Goal: Task Accomplishment & Management: Use online tool/utility

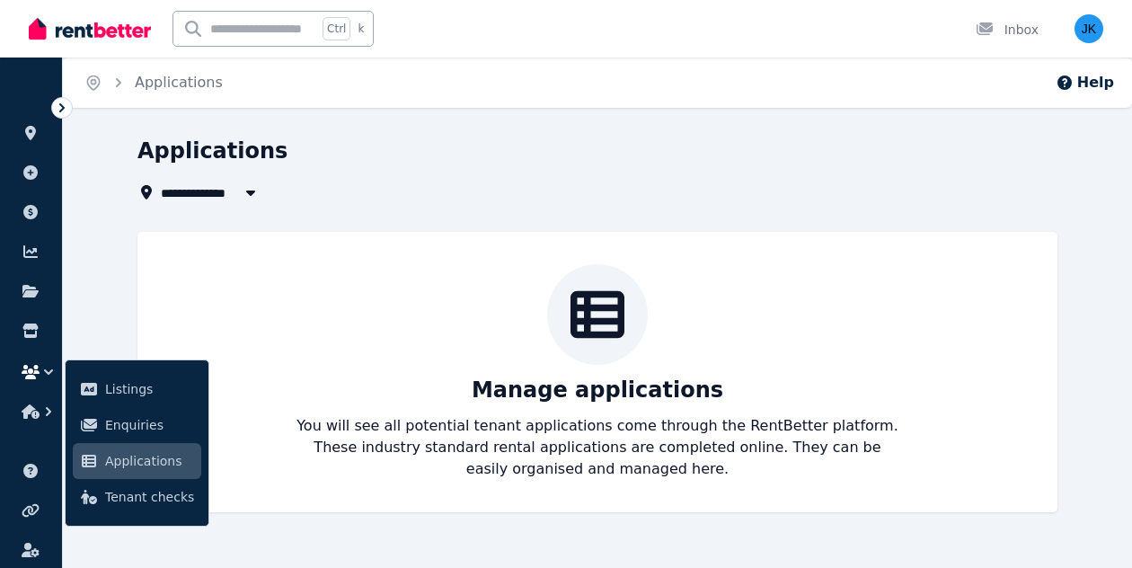
click at [151, 459] on span "Applications" at bounding box center [149, 461] width 89 height 22
click at [206, 300] on div "Manage applications You will see all potential tenant applications come through…" at bounding box center [597, 372] width 884 height 216
click at [137, 457] on span "Applications" at bounding box center [149, 461] width 89 height 22
click at [494, 170] on div "Applications" at bounding box center [592, 154] width 909 height 34
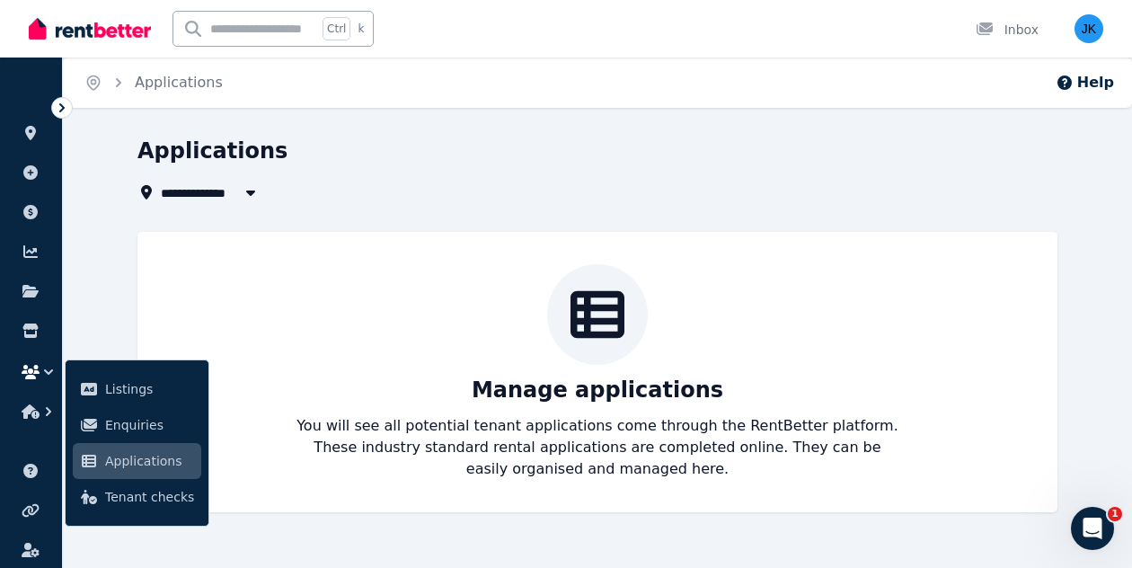
click at [237, 194] on button "button" at bounding box center [251, 193] width 32 height 22
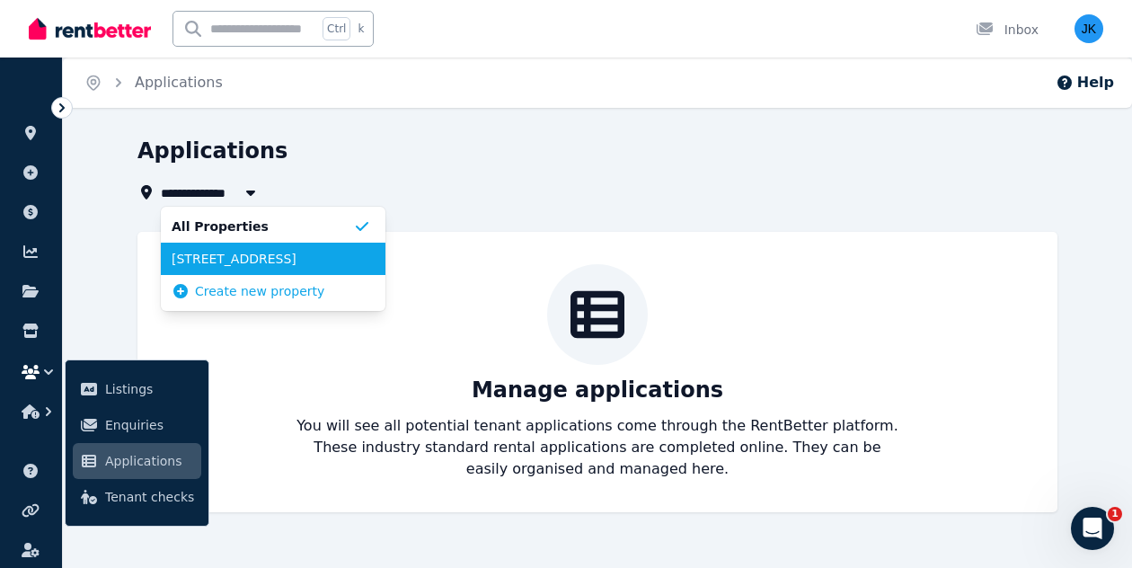
click at [235, 262] on span "[STREET_ADDRESS]" at bounding box center [263, 259] width 182 height 18
type input "**********"
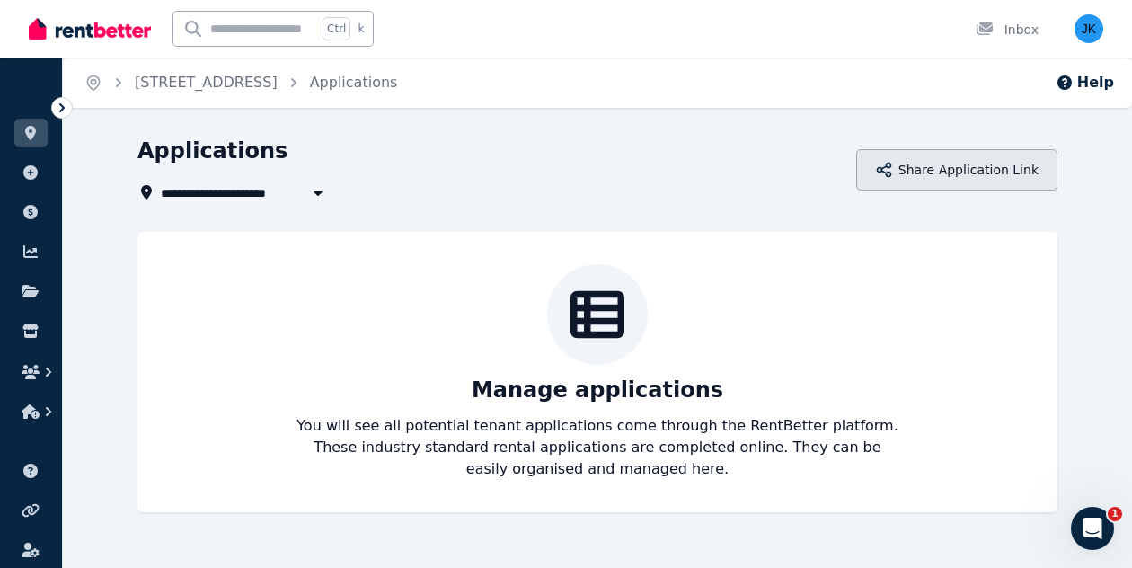
click at [981, 165] on button "Share Application Link" at bounding box center [956, 169] width 201 height 41
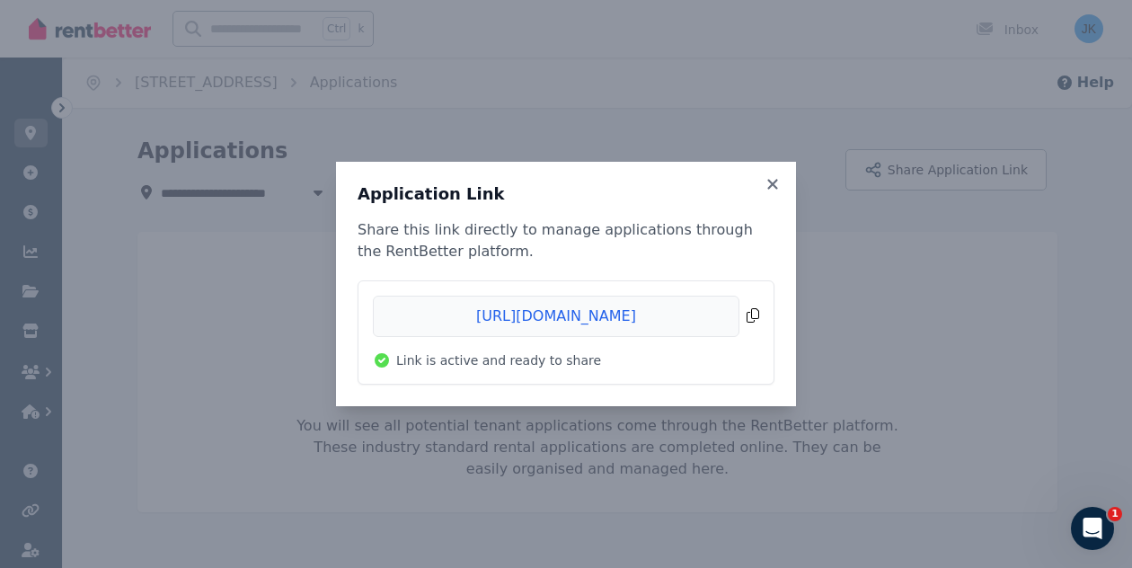
click at [753, 316] on span "Copied!" at bounding box center [566, 316] width 386 height 41
click at [774, 185] on icon at bounding box center [773, 184] width 10 height 10
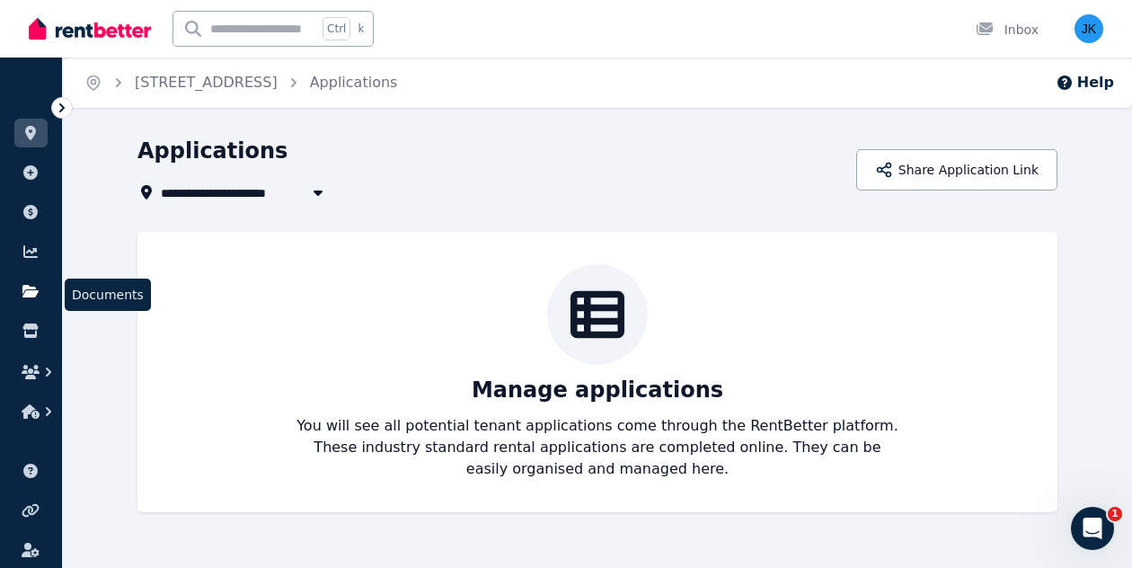
click at [26, 288] on icon at bounding box center [30, 291] width 16 height 13
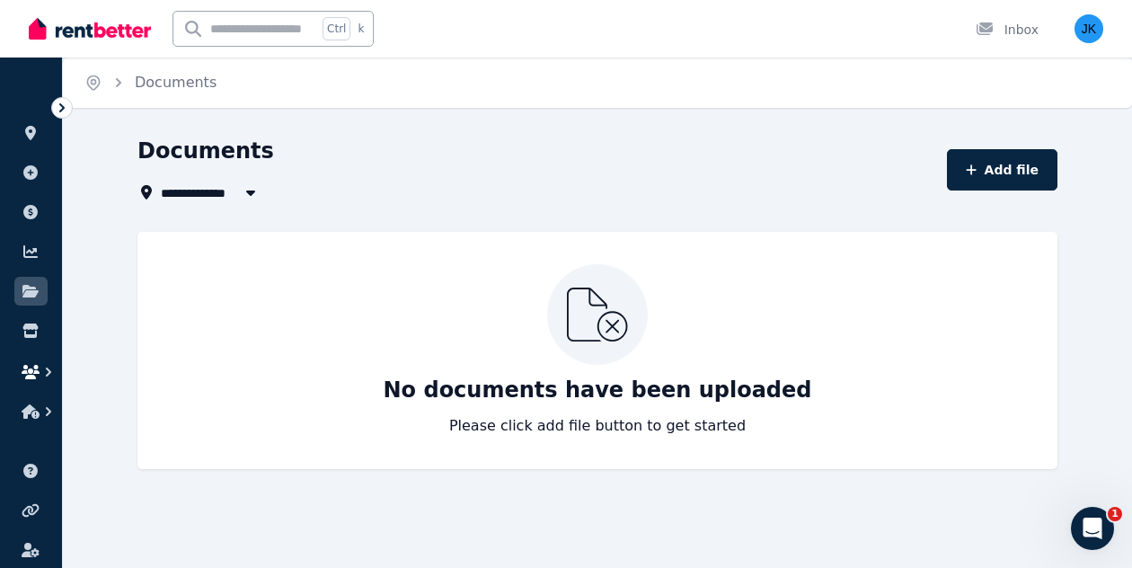
click at [29, 370] on icon "button" at bounding box center [31, 372] width 18 height 14
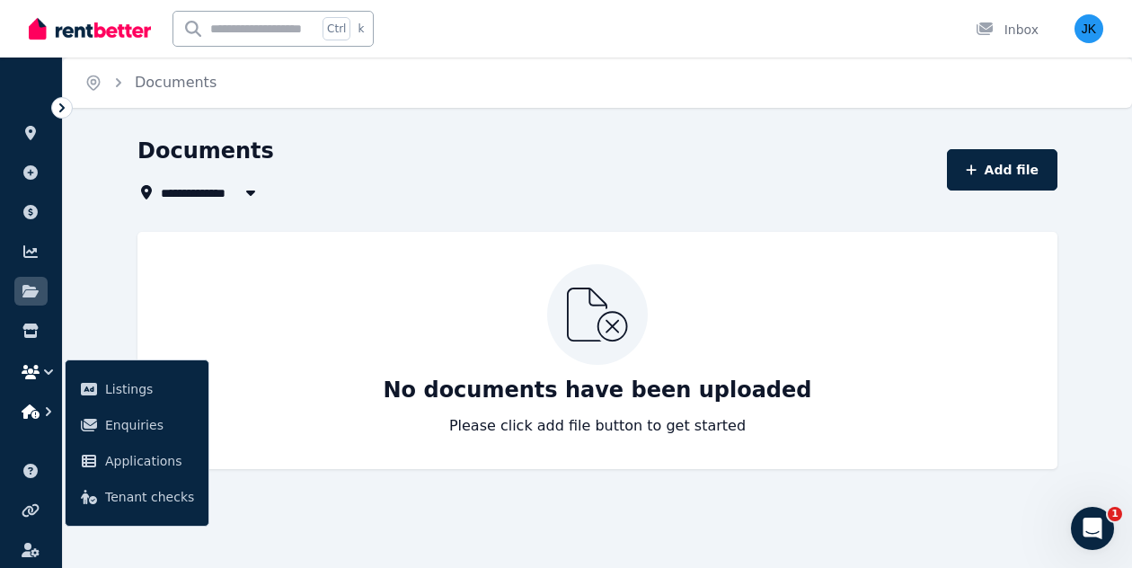
click at [31, 411] on icon "button" at bounding box center [31, 411] width 18 height 14
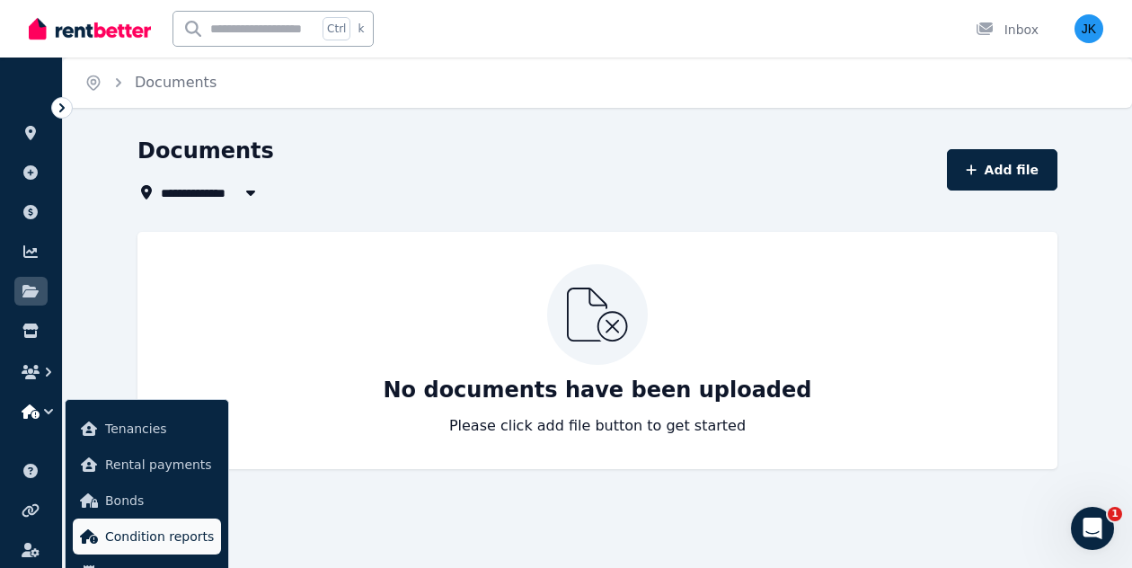
click at [144, 533] on span "Condition reports" at bounding box center [159, 537] width 109 height 22
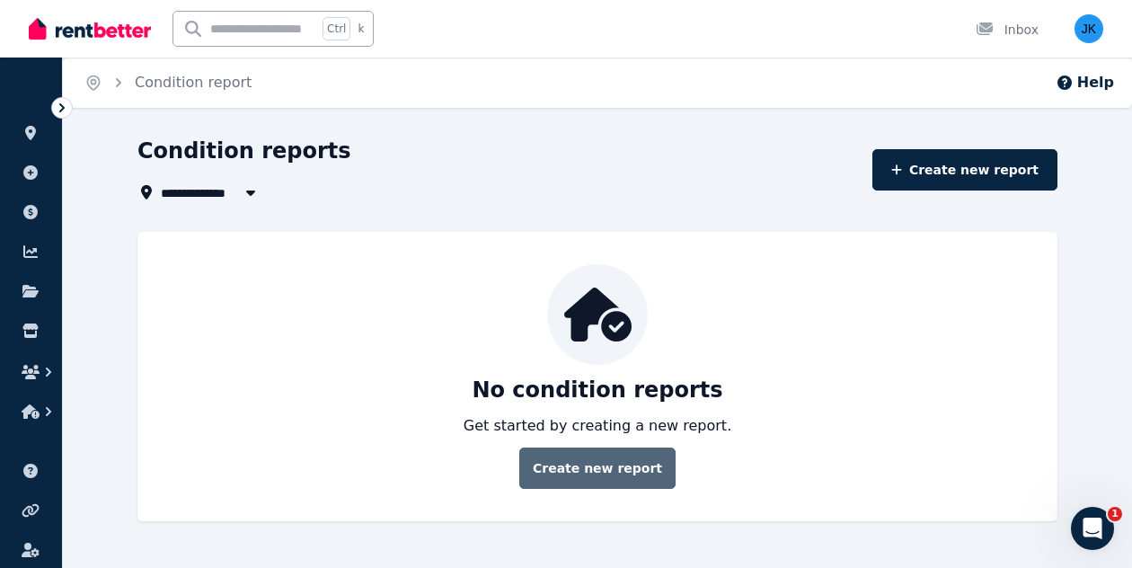
click at [608, 465] on link "Create new report" at bounding box center [597, 468] width 156 height 41
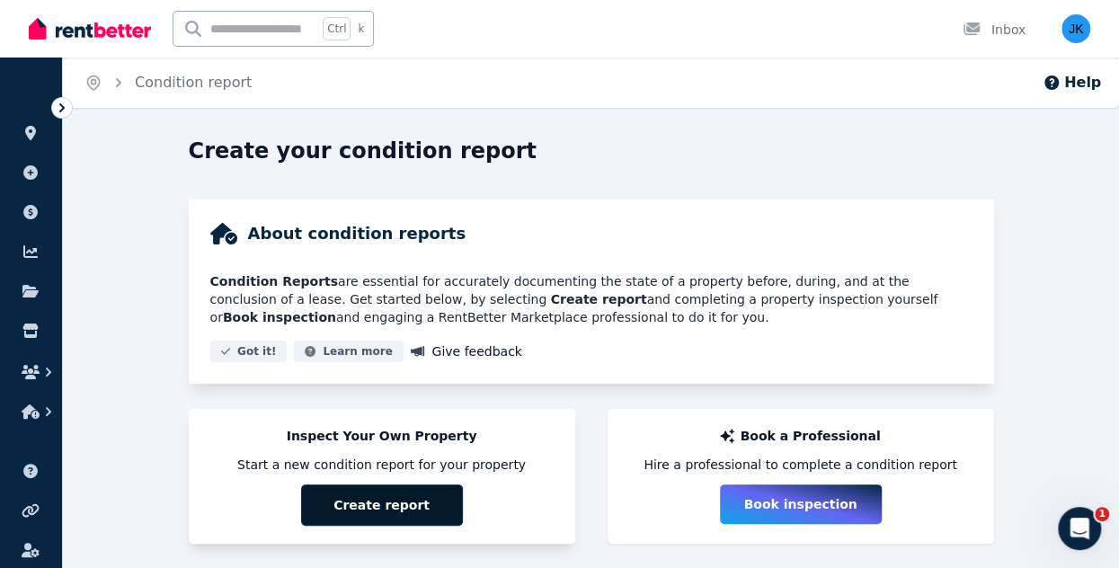
click at [399, 497] on button "Create report" at bounding box center [382, 504] width 162 height 41
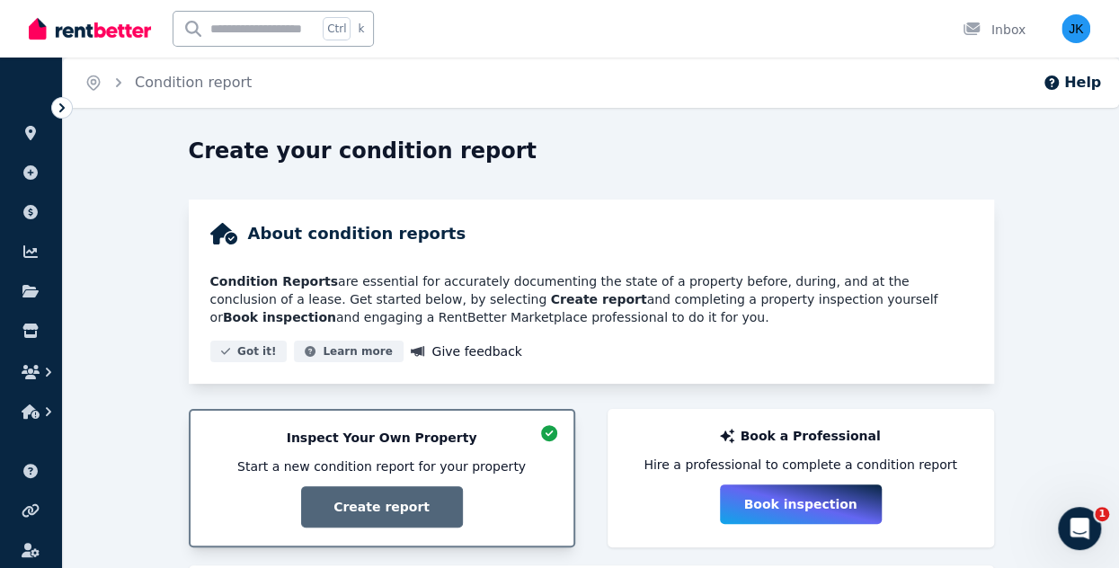
click at [379, 508] on div "Inspect Your Own Property Start a new condition report for your property Create…" at bounding box center [382, 478] width 347 height 99
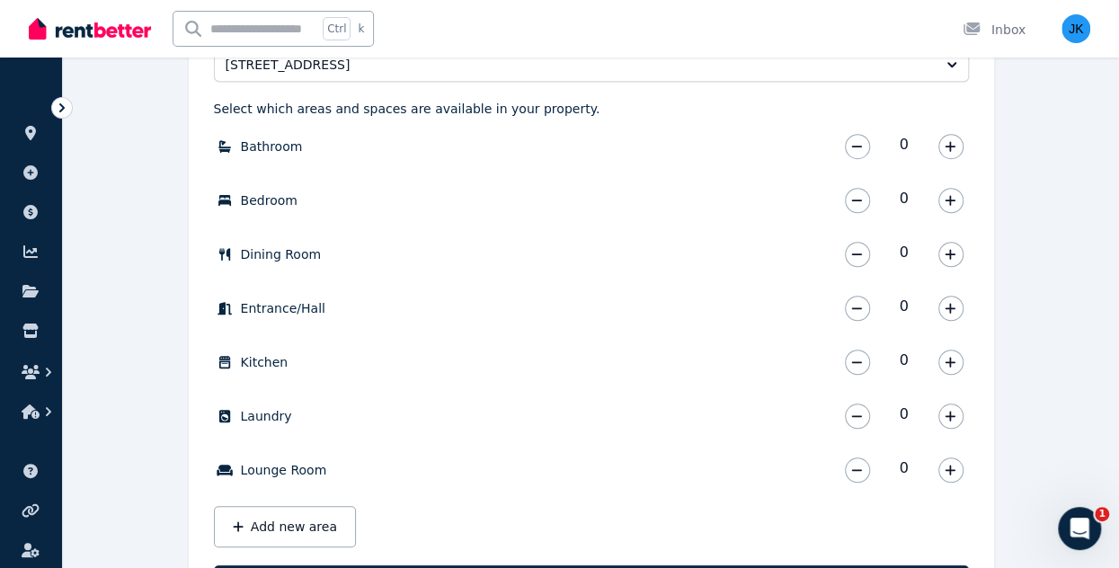
scroll to position [564, 0]
click at [951, 146] on icon "button" at bounding box center [950, 146] width 10 height 10
click at [951, 197] on icon "button" at bounding box center [950, 200] width 11 height 13
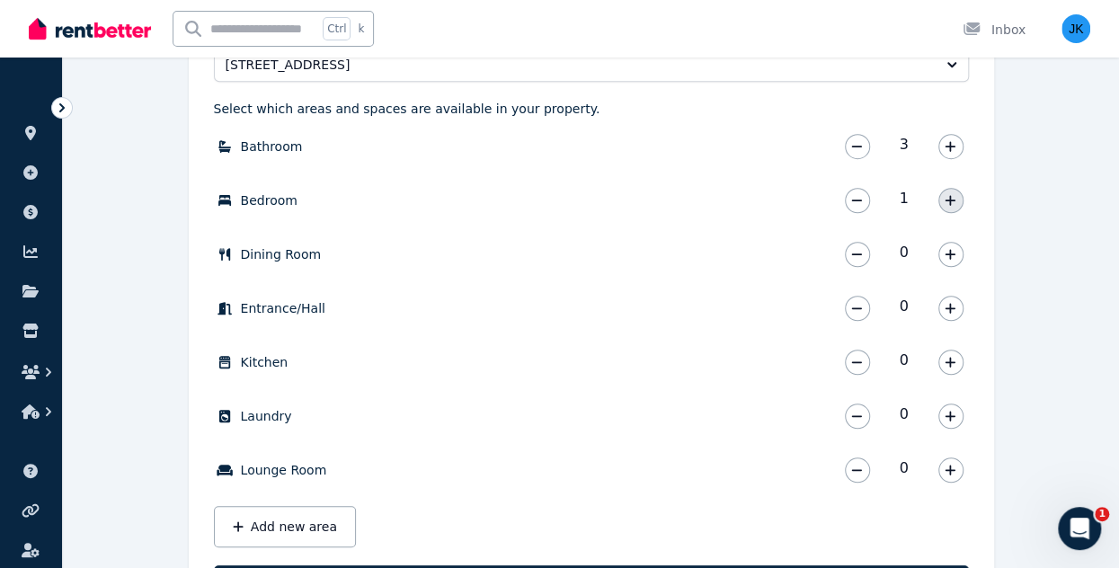
click at [951, 198] on icon "button" at bounding box center [950, 200] width 11 height 13
click at [949, 258] on icon "button" at bounding box center [950, 254] width 10 height 10
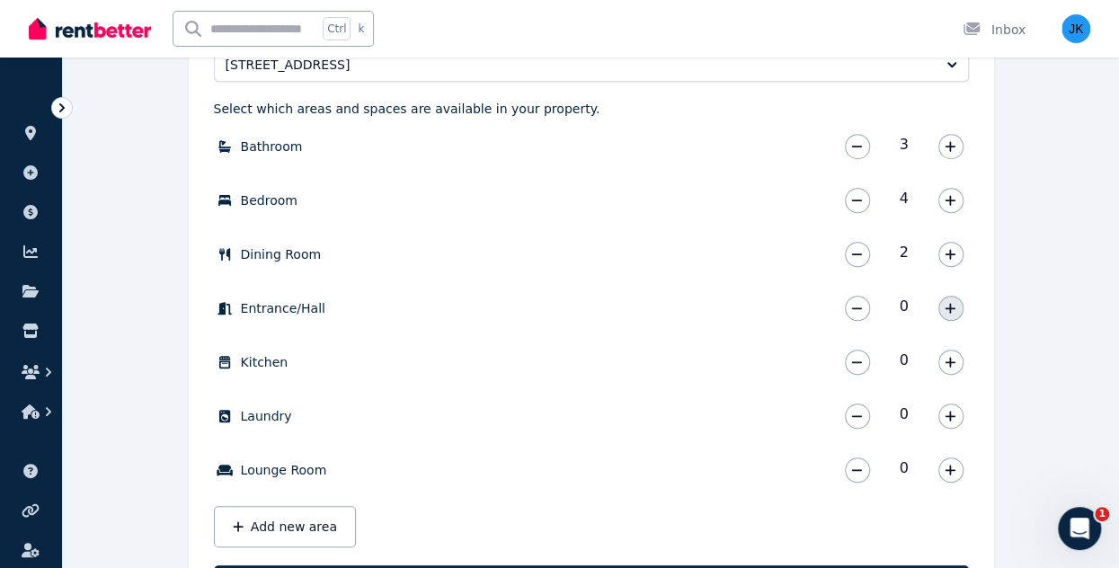
click at [945, 306] on icon "button" at bounding box center [950, 308] width 10 height 10
click at [951, 364] on icon "button" at bounding box center [950, 362] width 10 height 10
click at [947, 415] on icon "button" at bounding box center [950, 416] width 10 height 10
click at [947, 470] on icon "button" at bounding box center [950, 470] width 11 height 13
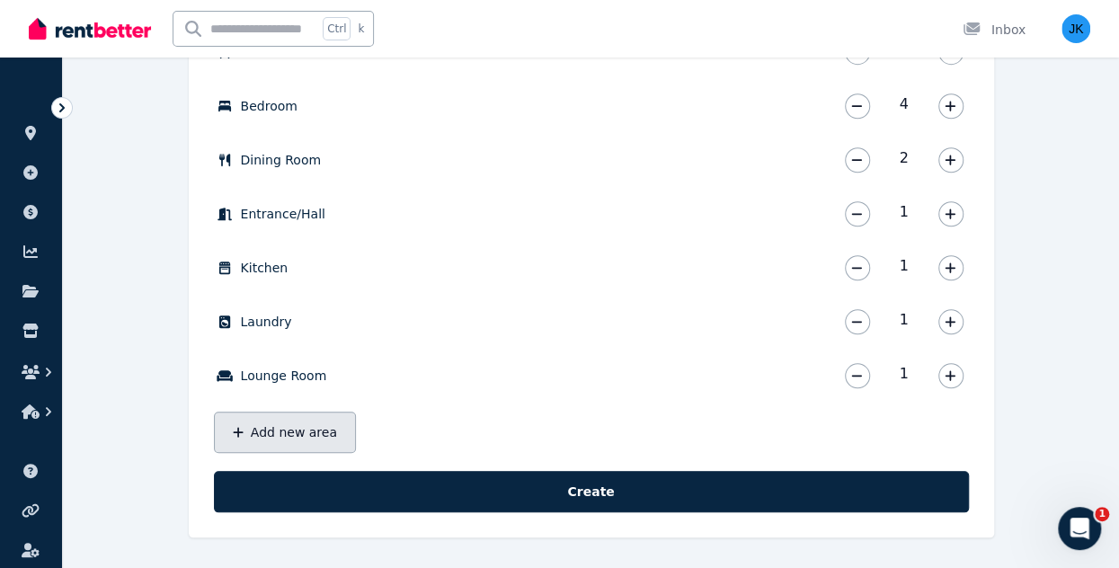
click at [286, 440] on button "Add new area" at bounding box center [285, 432] width 142 height 41
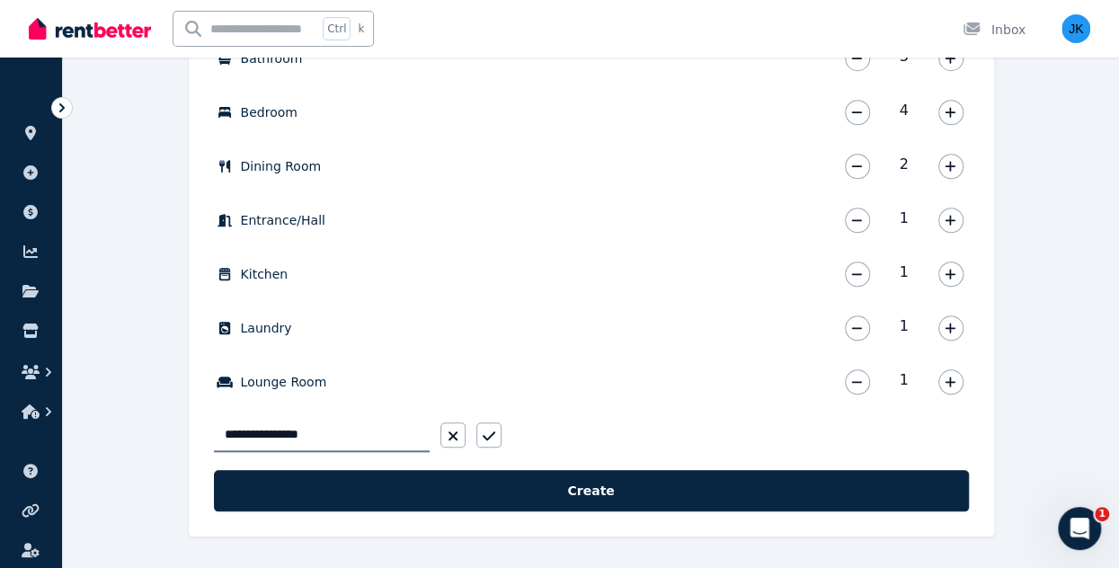
type input "**********"
click at [489, 432] on icon "button" at bounding box center [489, 436] width 13 height 14
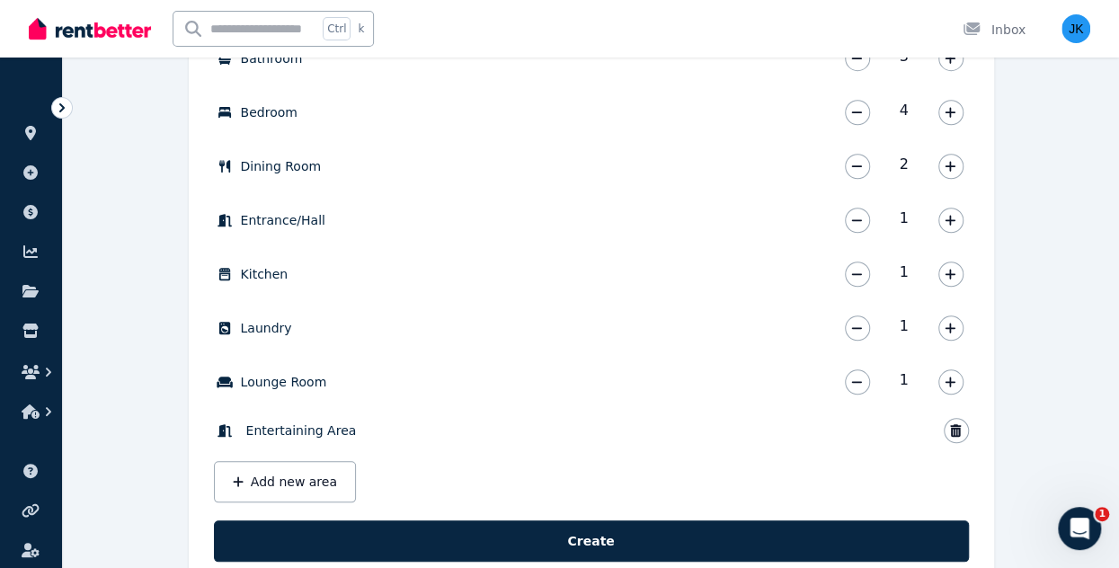
scroll to position [702, 0]
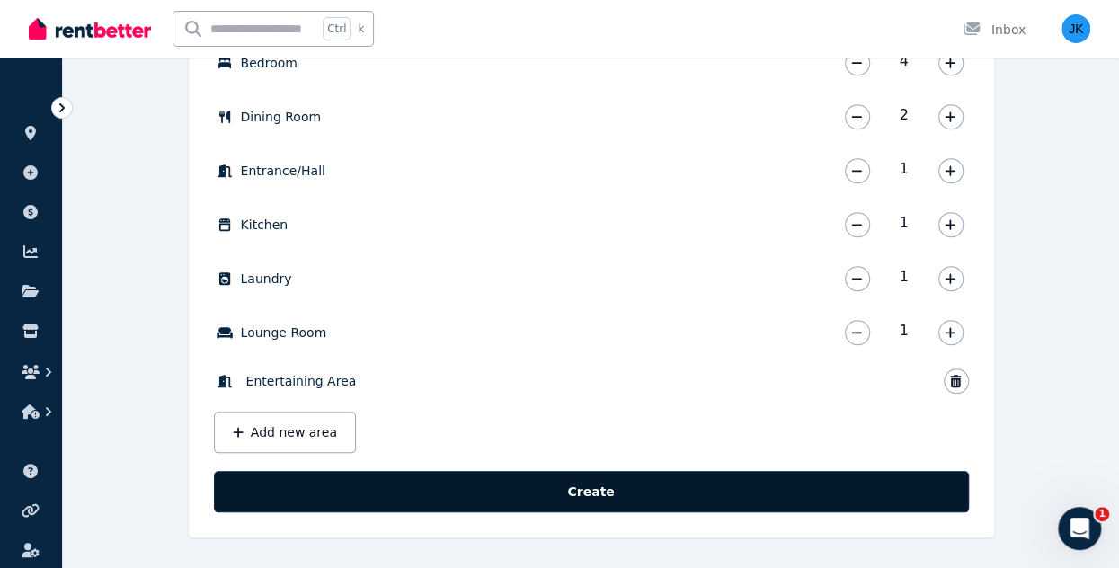
click at [589, 484] on button "Create" at bounding box center [591, 491] width 755 height 41
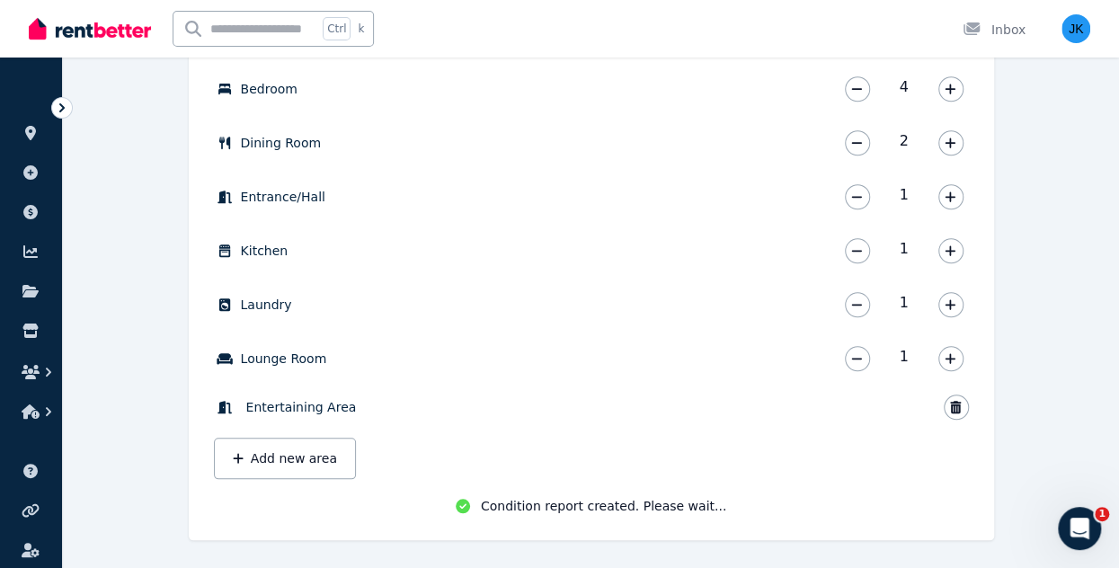
scroll to position [683, 0]
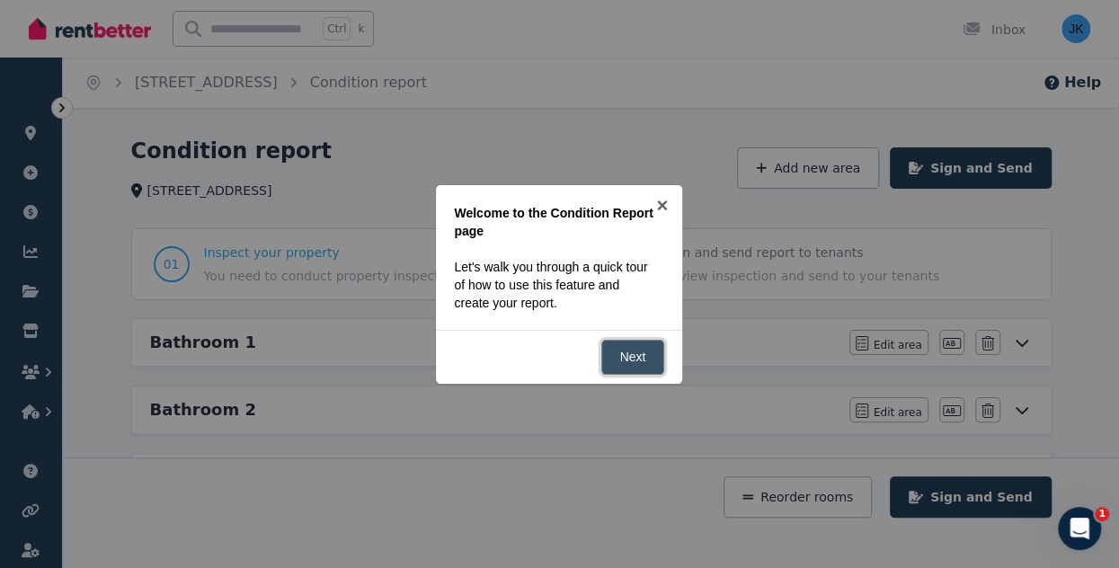
click at [633, 354] on link "Next" at bounding box center [633, 357] width 64 height 35
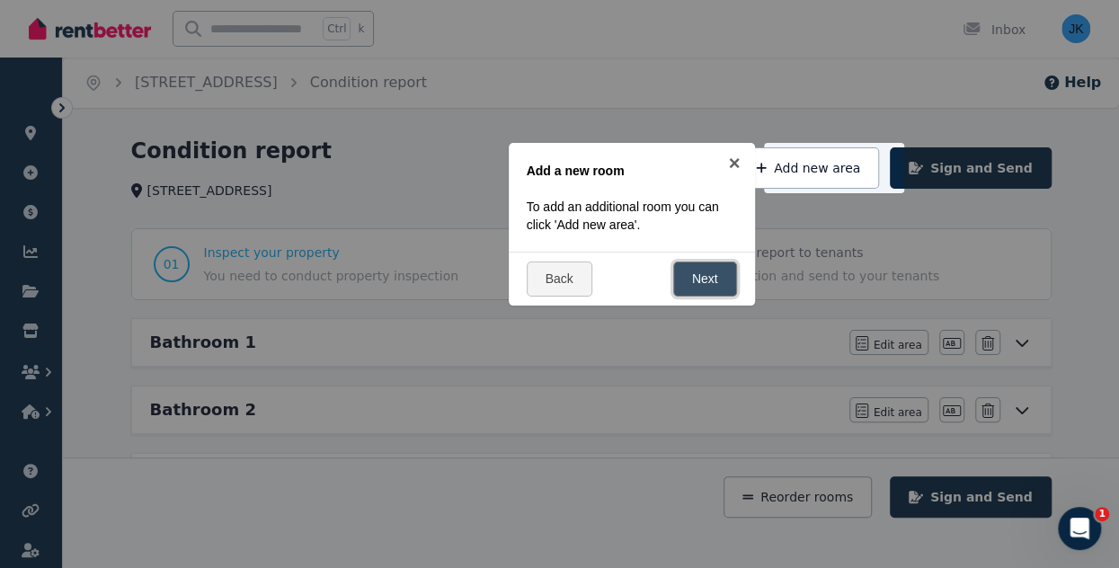
click at [707, 280] on link "Next" at bounding box center [705, 279] width 64 height 35
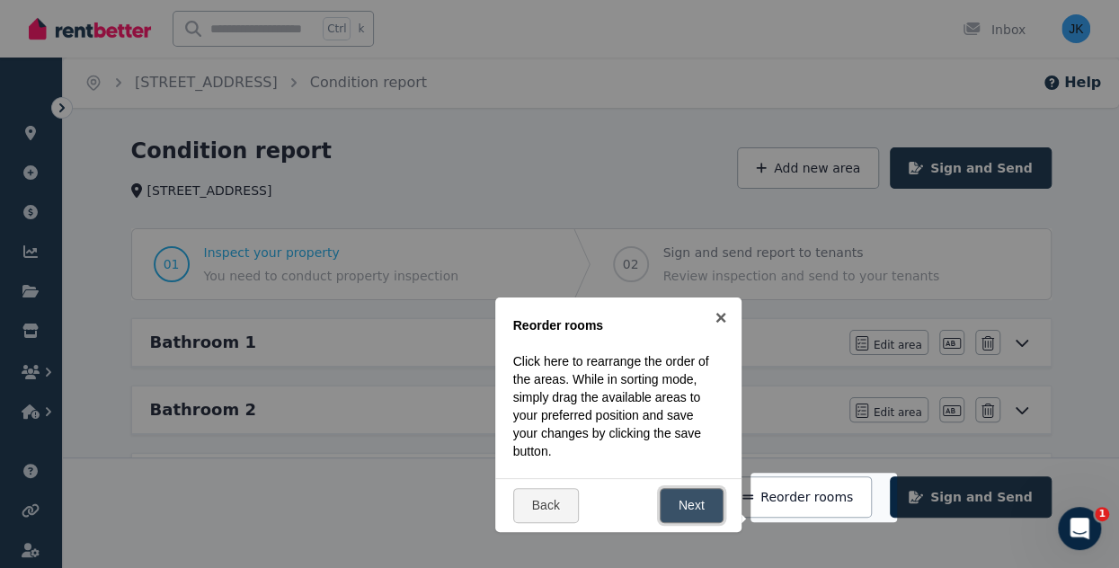
scroll to position [240, 0]
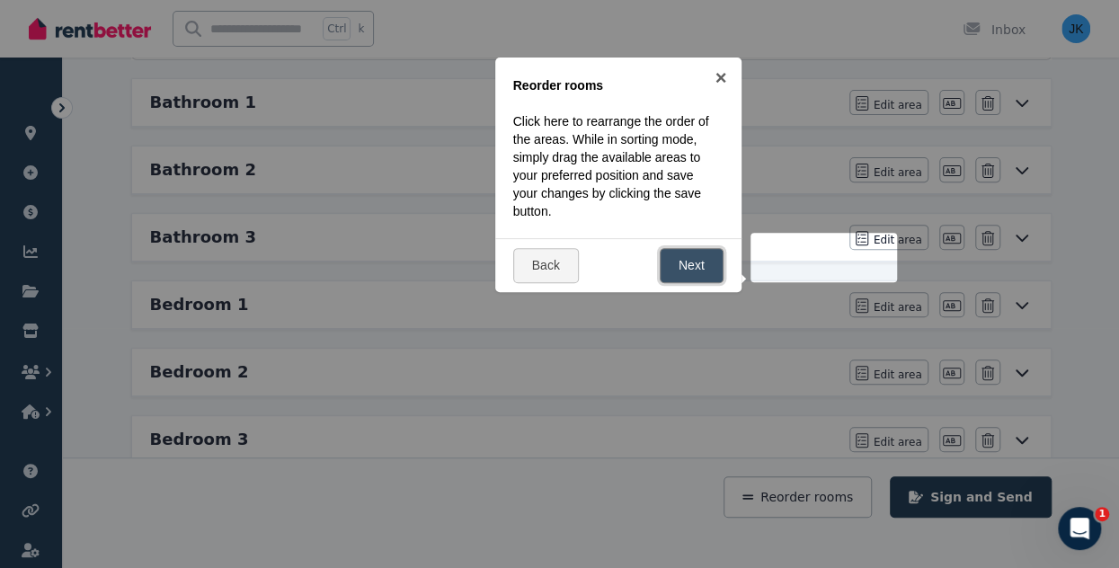
click at [700, 258] on link "Next" at bounding box center [692, 265] width 64 height 35
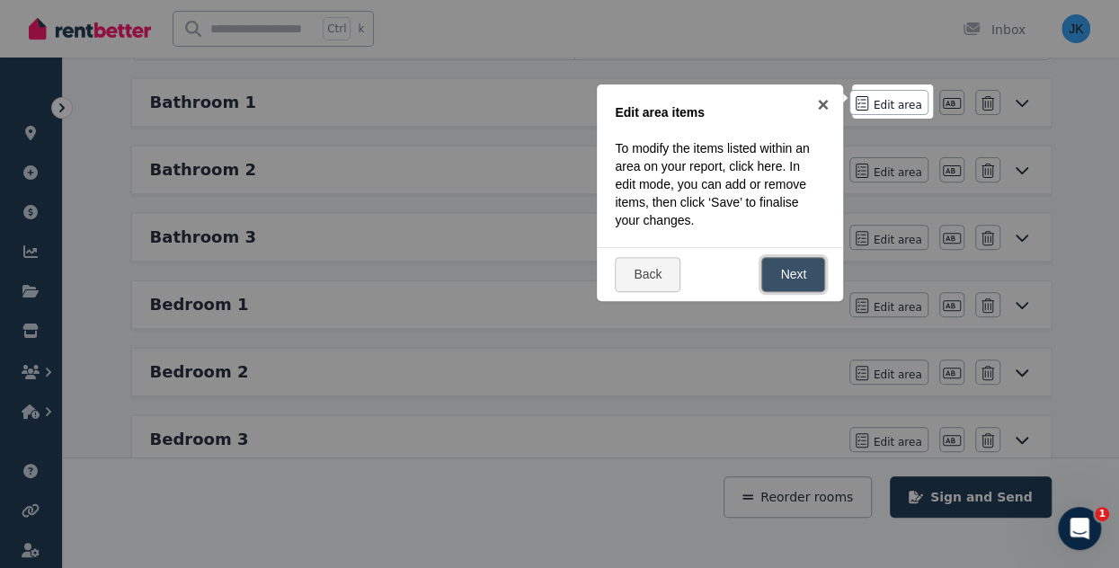
click at [780, 271] on link "Next" at bounding box center [793, 274] width 64 height 35
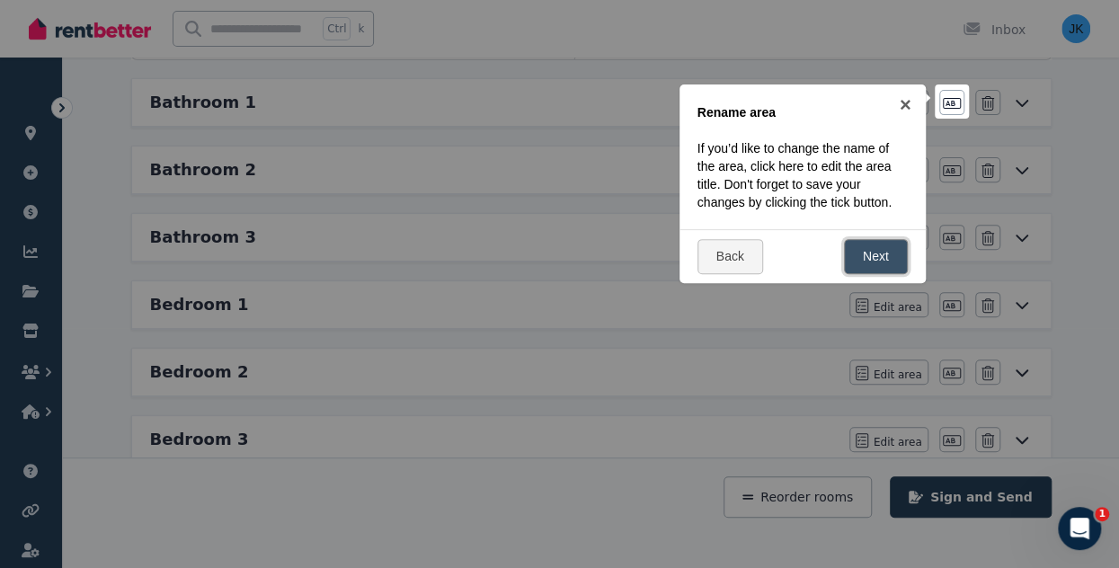
click at [866, 252] on link "Next" at bounding box center [876, 256] width 64 height 35
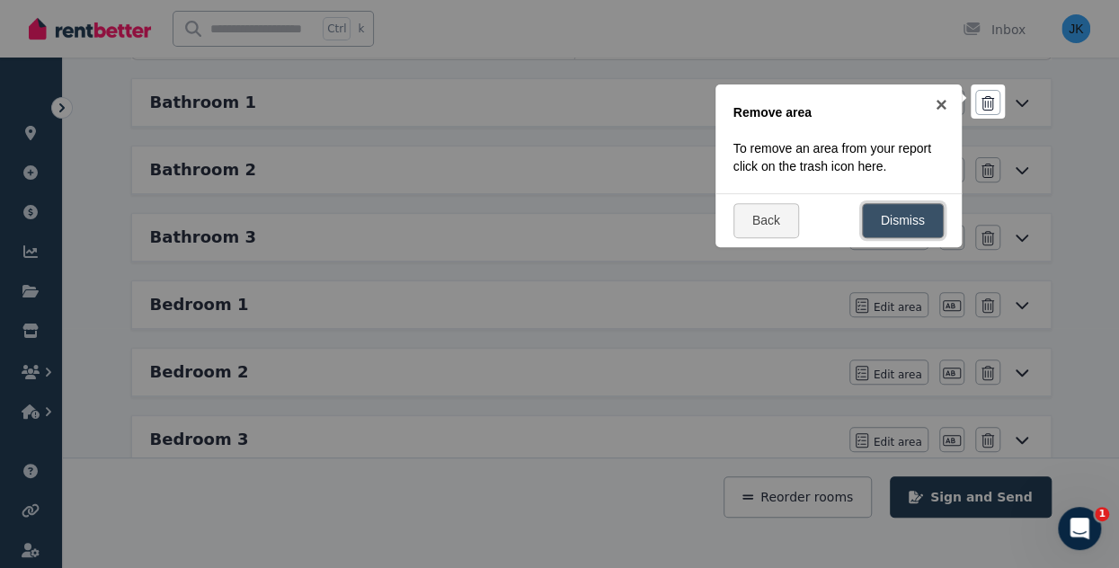
click at [898, 217] on link "Dismiss" at bounding box center [903, 220] width 82 height 35
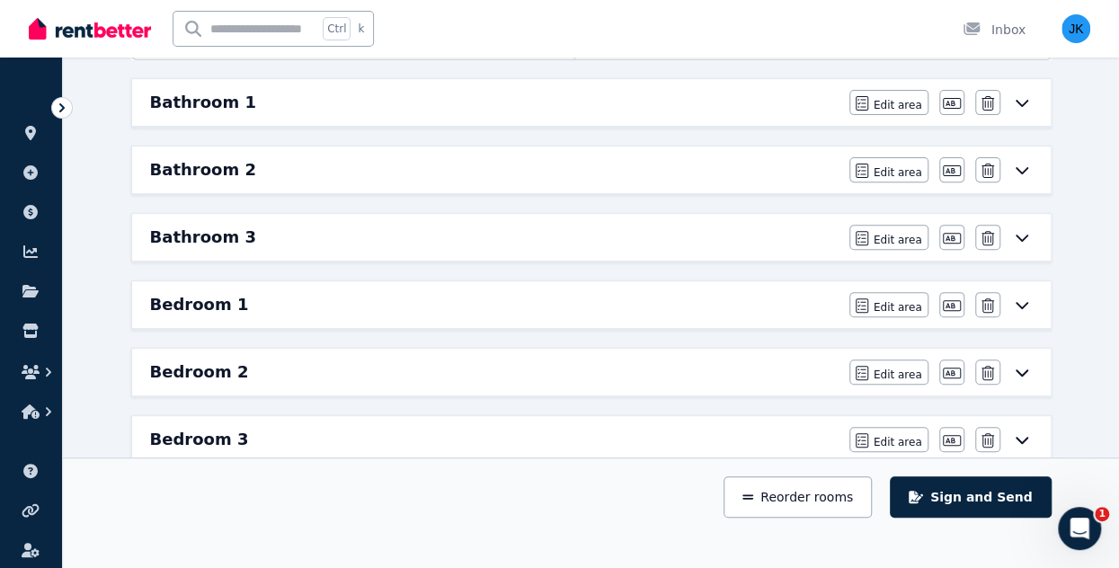
click at [1029, 102] on icon at bounding box center [1022, 102] width 22 height 14
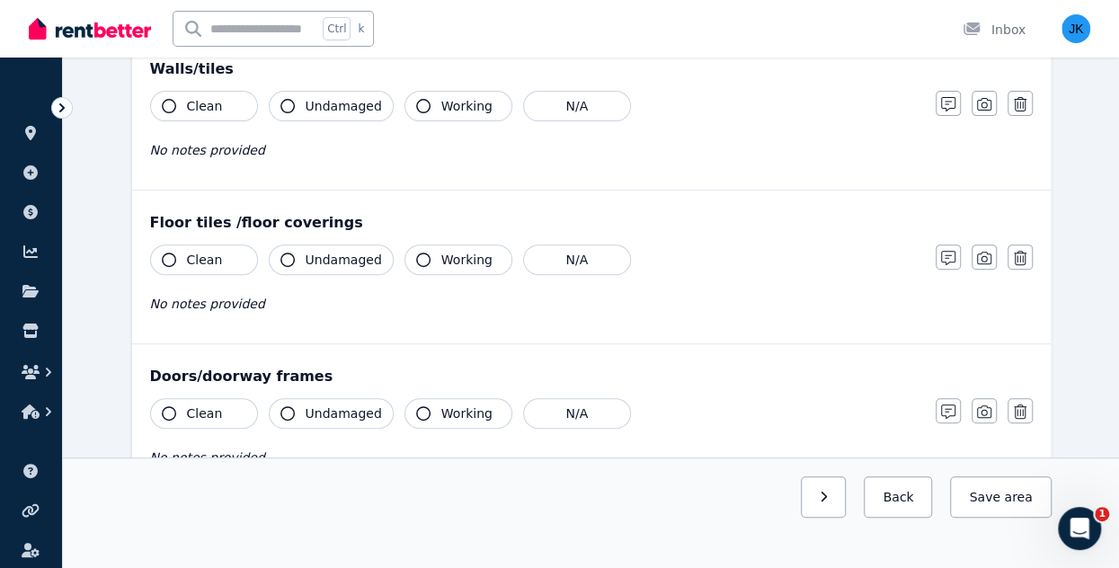
scroll to position [0, 0]
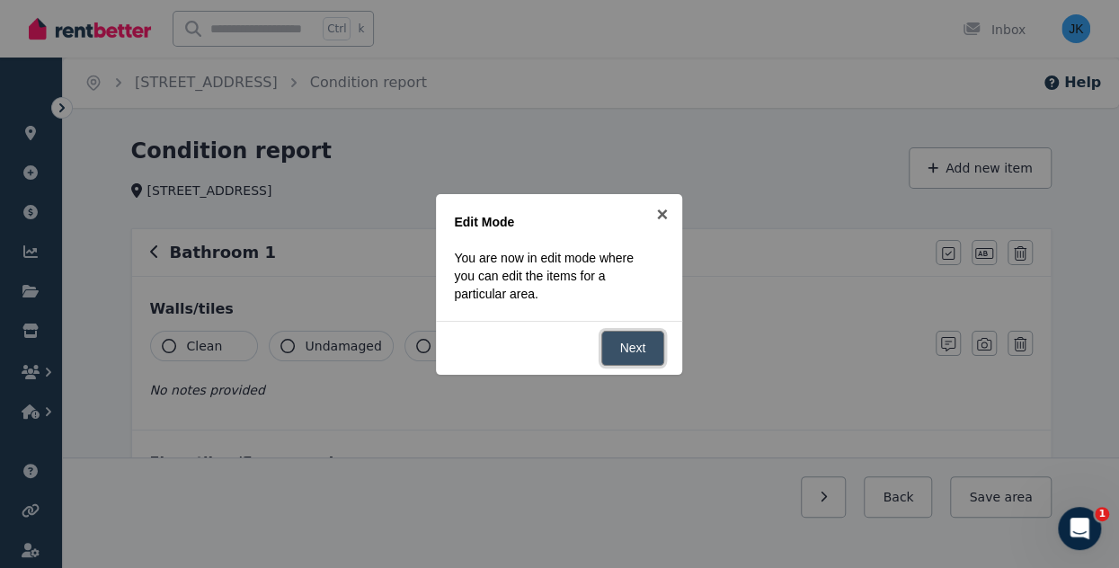
click at [634, 349] on link "Next" at bounding box center [633, 348] width 64 height 35
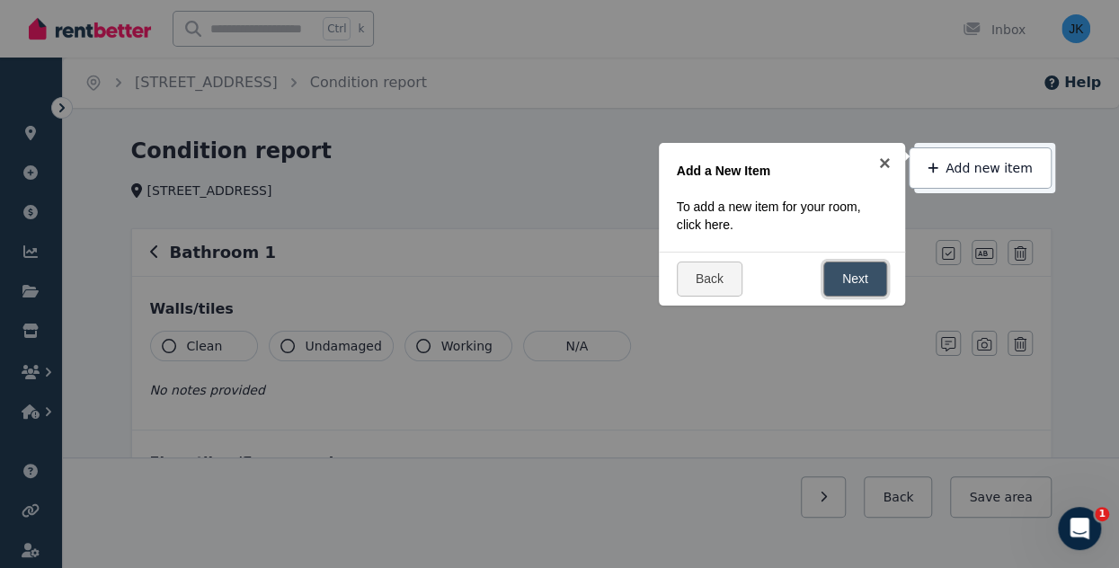
click at [856, 272] on link "Next" at bounding box center [855, 279] width 64 height 35
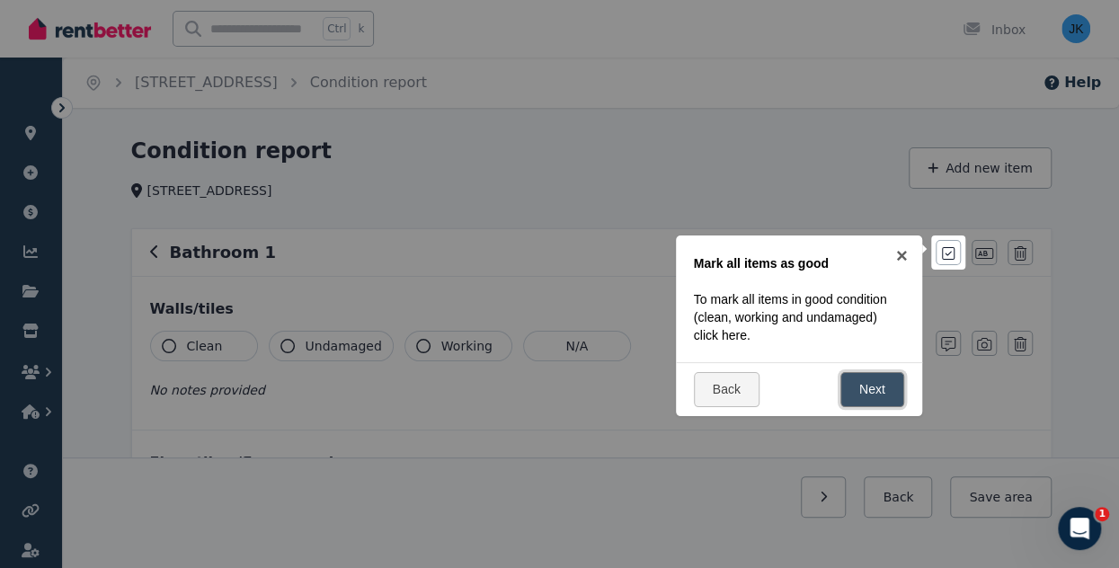
click at [883, 386] on link "Next" at bounding box center [872, 389] width 64 height 35
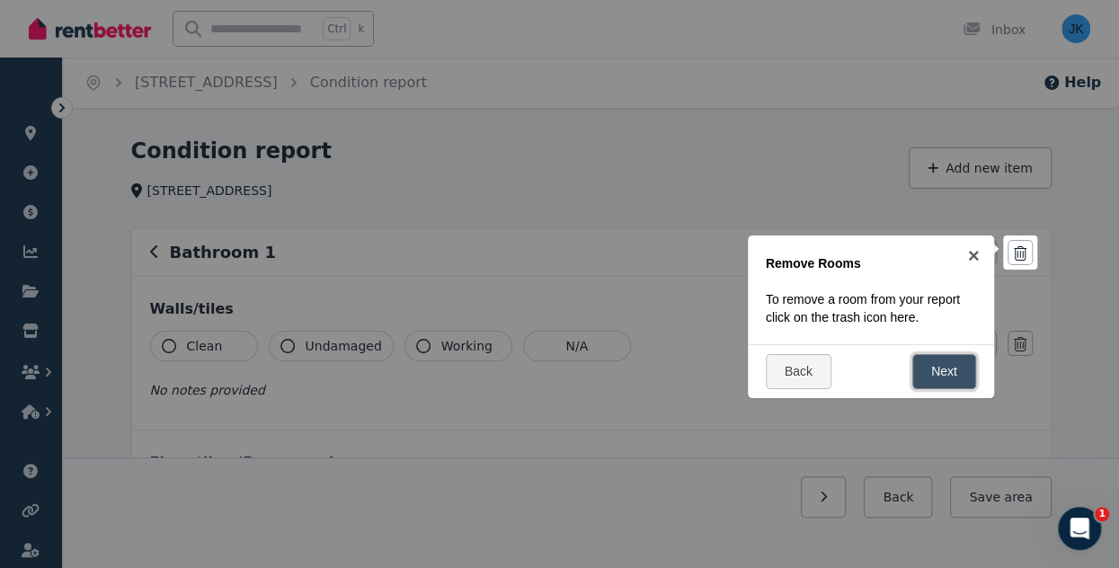
click at [932, 371] on link "Next" at bounding box center [944, 371] width 64 height 35
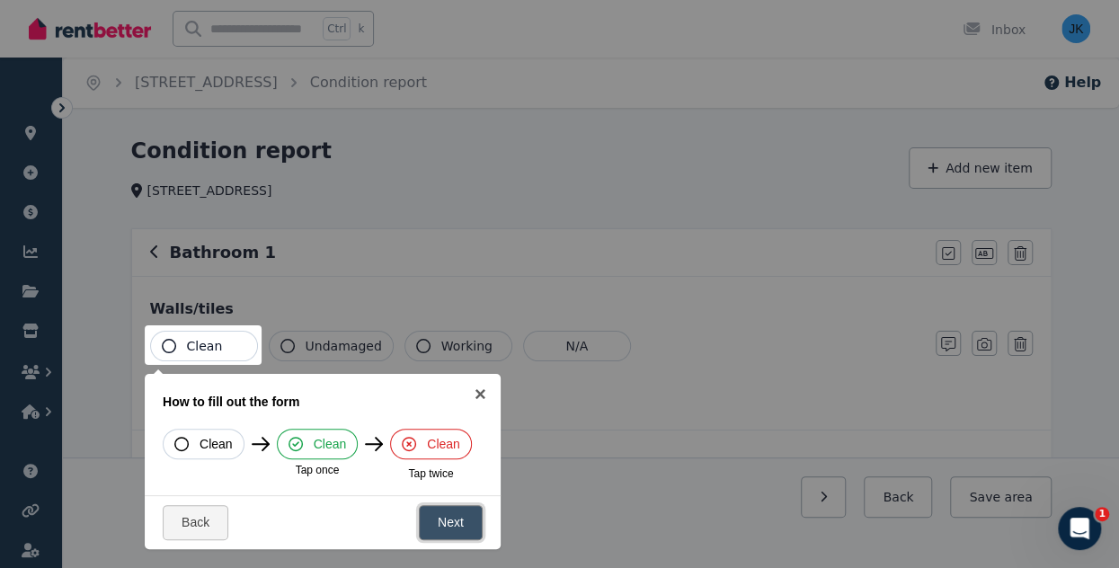
click at [455, 519] on link "Next" at bounding box center [451, 522] width 64 height 35
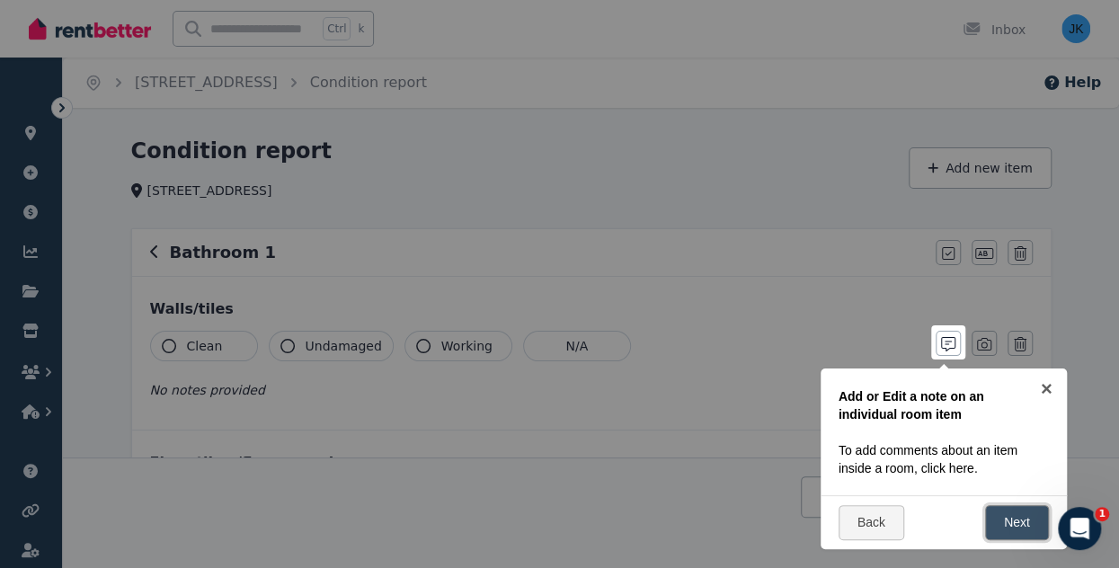
click at [1023, 519] on link "Next" at bounding box center [1017, 522] width 64 height 35
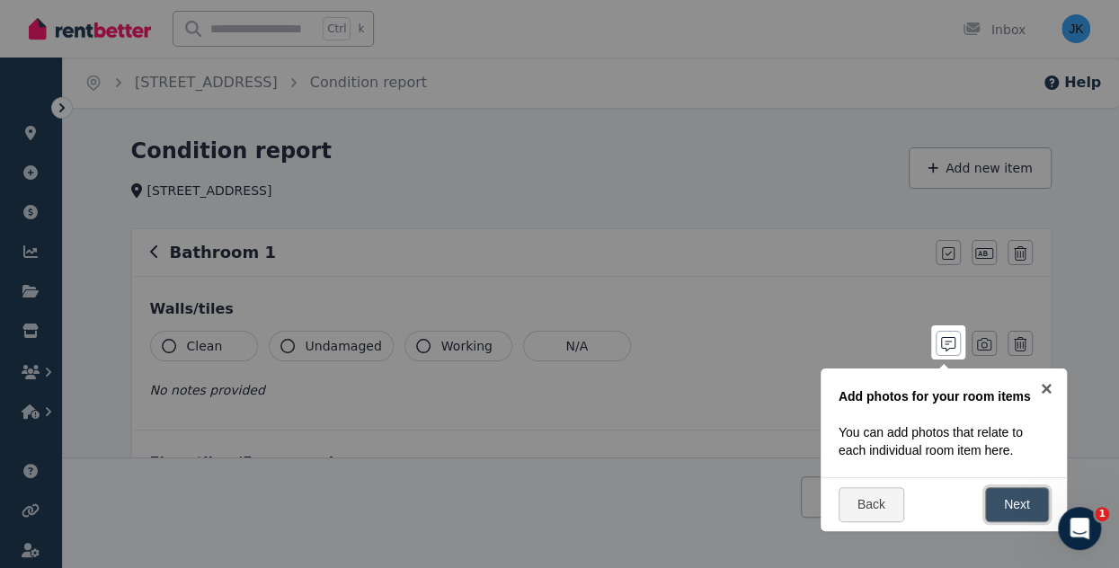
click at [1015, 502] on link "Next" at bounding box center [1017, 504] width 64 height 35
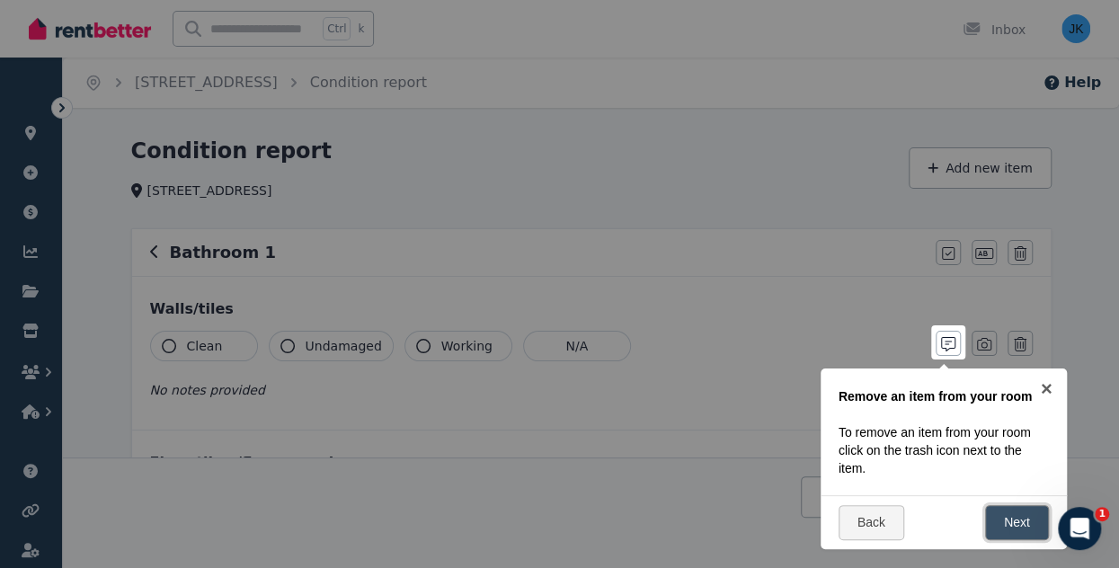
click at [1021, 519] on link "Next" at bounding box center [1017, 522] width 64 height 35
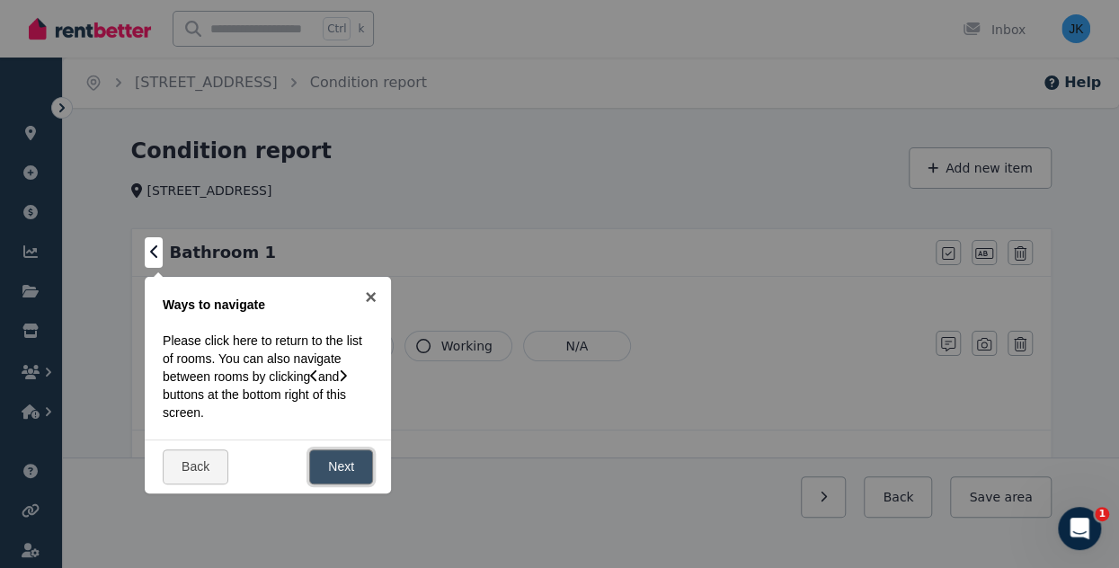
click at [354, 470] on link "Next" at bounding box center [341, 466] width 64 height 35
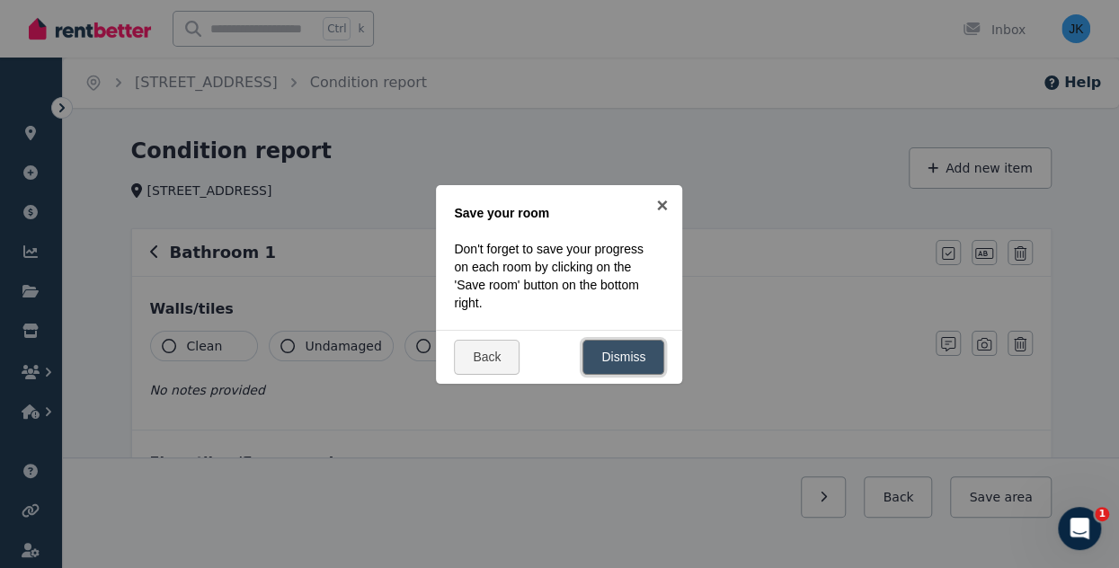
click at [632, 351] on link "Dismiss" at bounding box center [623, 357] width 82 height 35
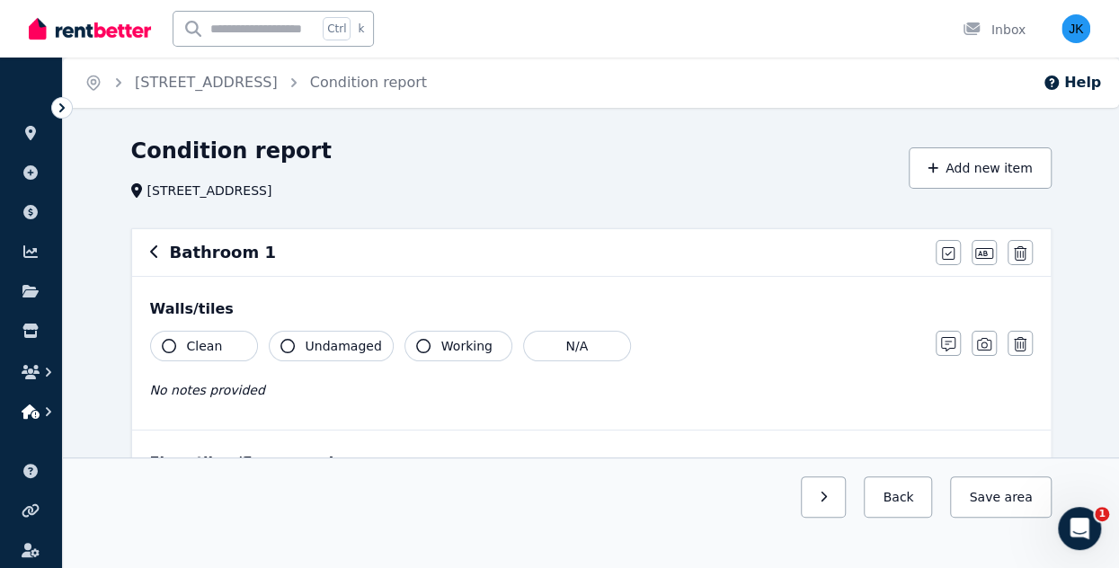
click at [41, 410] on icon "button" at bounding box center [49, 412] width 18 height 18
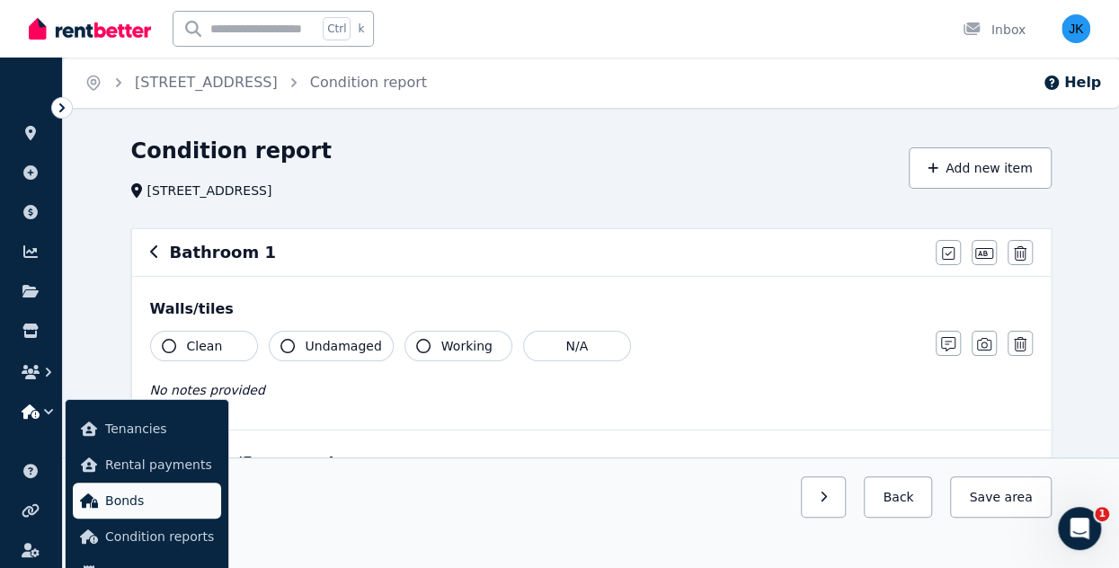
click at [118, 508] on span "Bonds" at bounding box center [159, 501] width 109 height 22
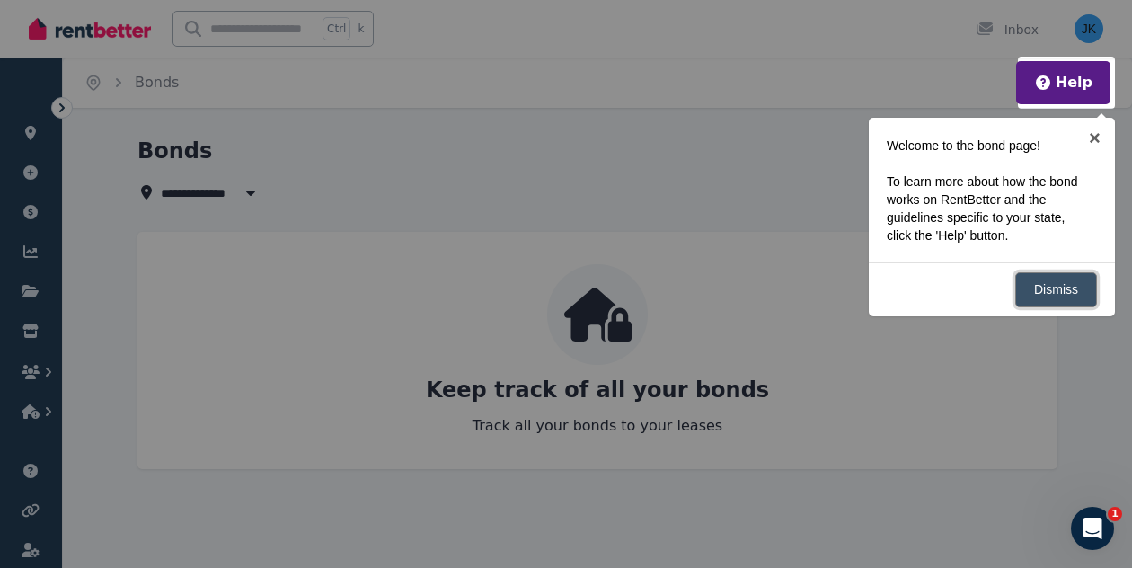
click at [1055, 288] on link "Dismiss" at bounding box center [1057, 289] width 82 height 35
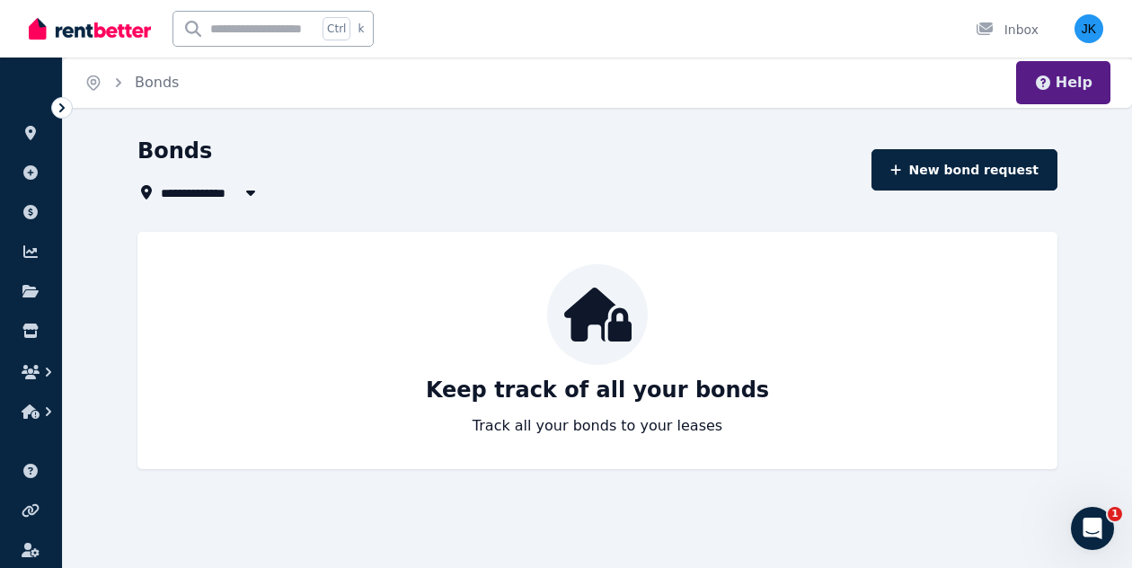
click at [1069, 73] on button "Help" at bounding box center [1063, 83] width 58 height 22
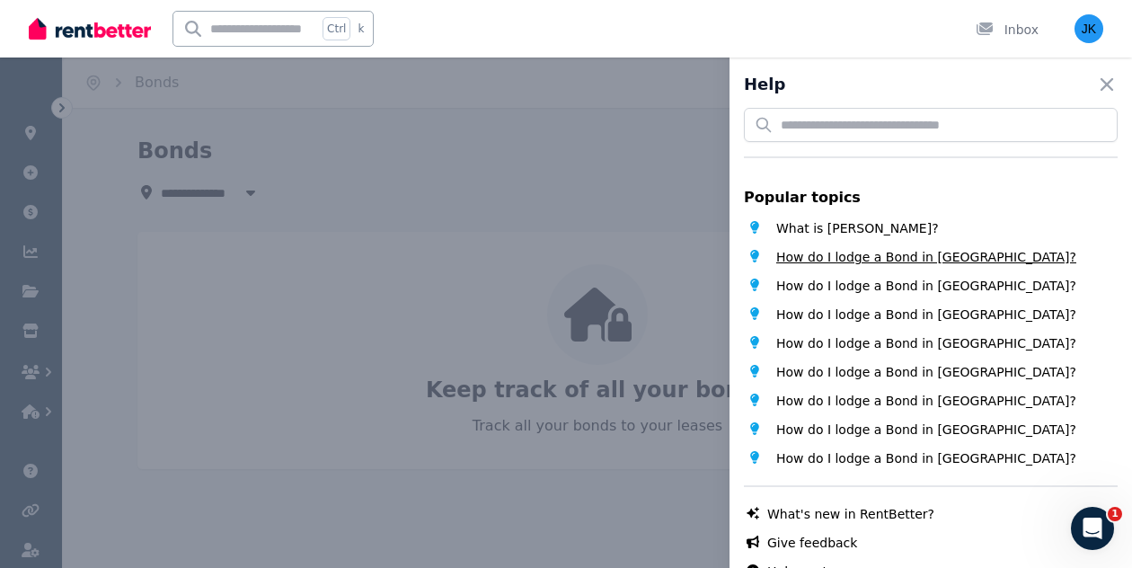
click at [884, 253] on span "How do I lodge a Bond in [GEOGRAPHIC_DATA]?" at bounding box center [926, 257] width 300 height 18
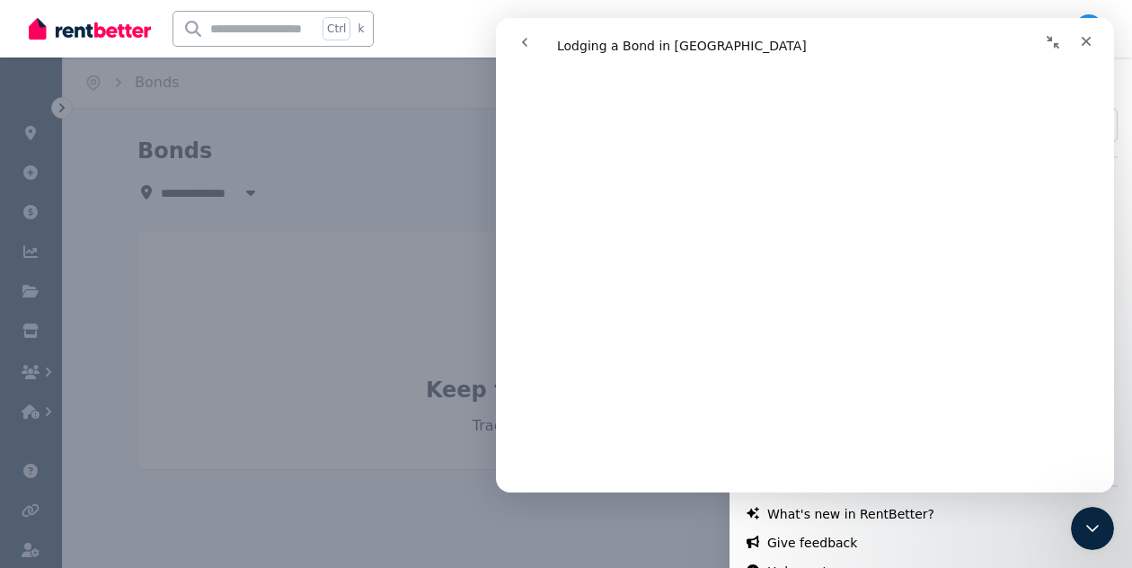
scroll to position [571, 0]
